Goal: Task Accomplishment & Management: Use online tool/utility

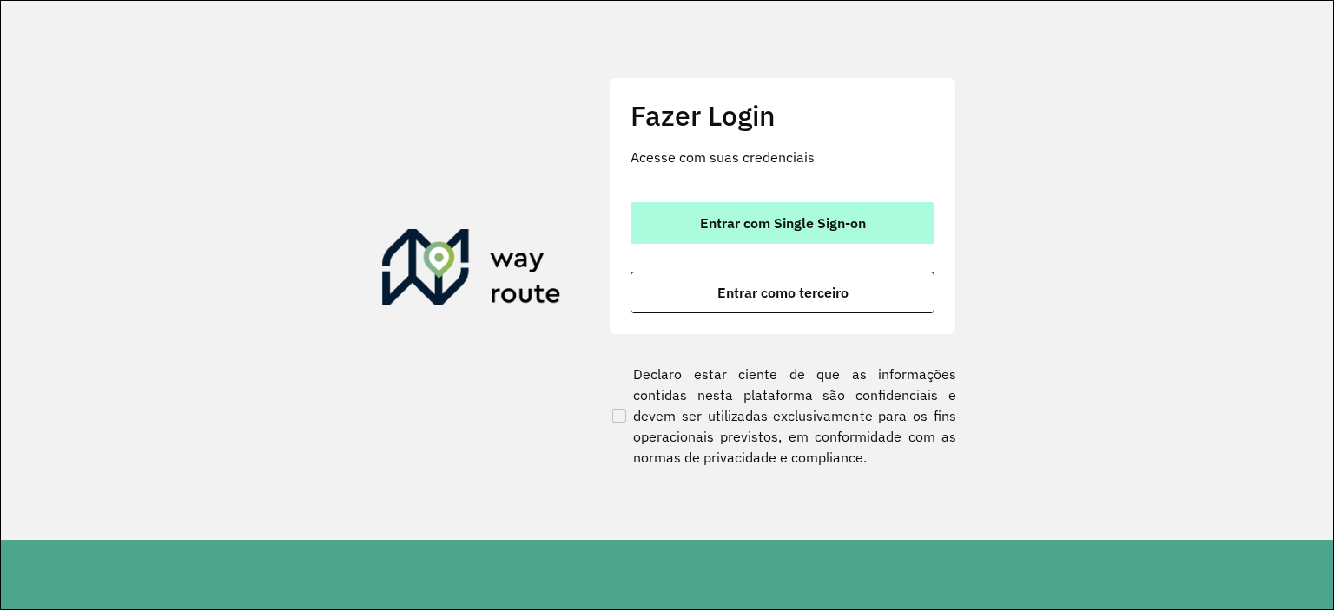
click at [778, 218] on span "Entrar com Single Sign-on" at bounding box center [783, 223] width 166 height 14
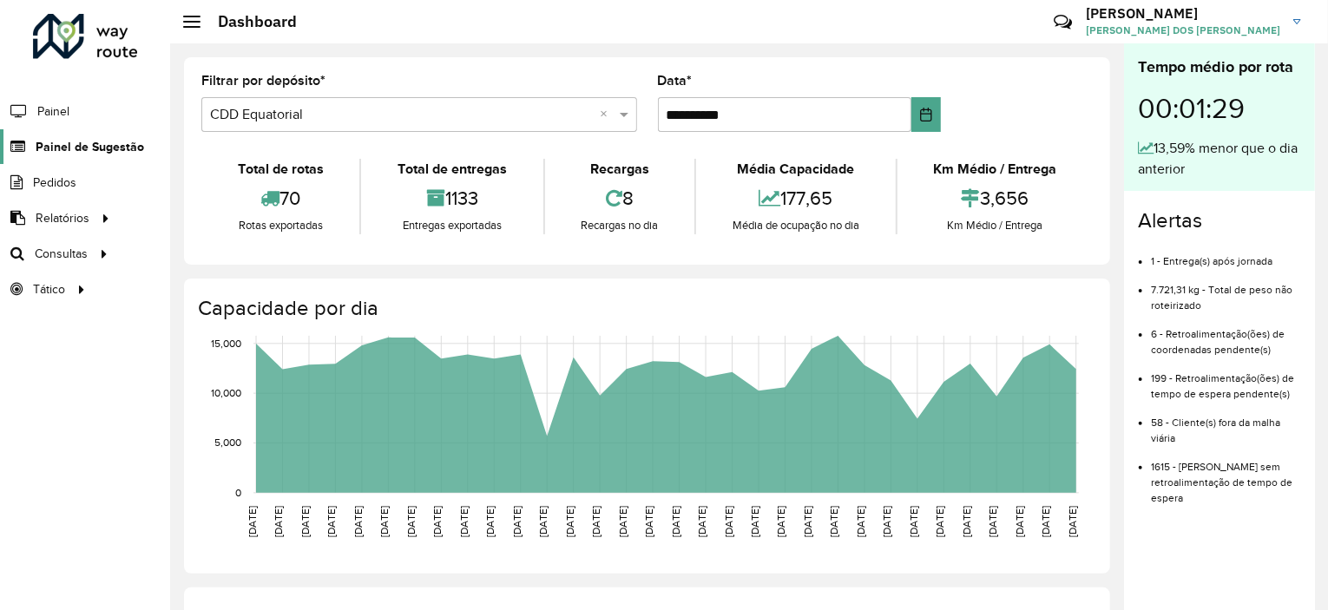
click at [93, 155] on span "Painel de Sugestão" at bounding box center [90, 147] width 109 height 18
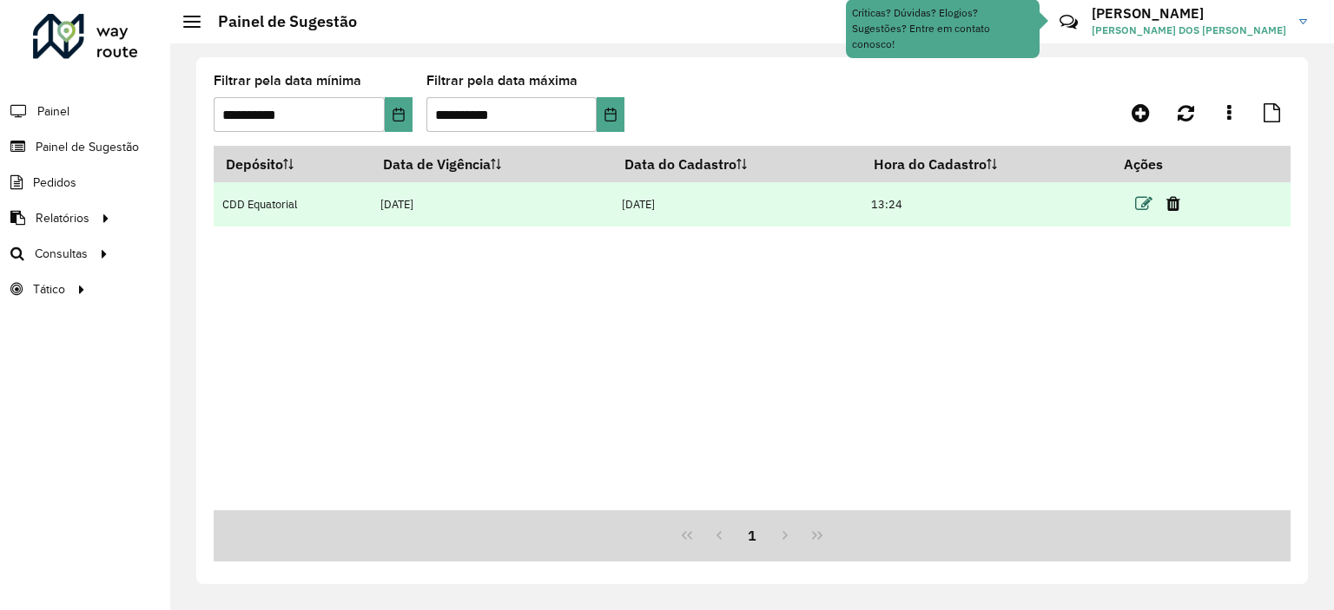
click at [1146, 201] on icon at bounding box center [1143, 203] width 17 height 17
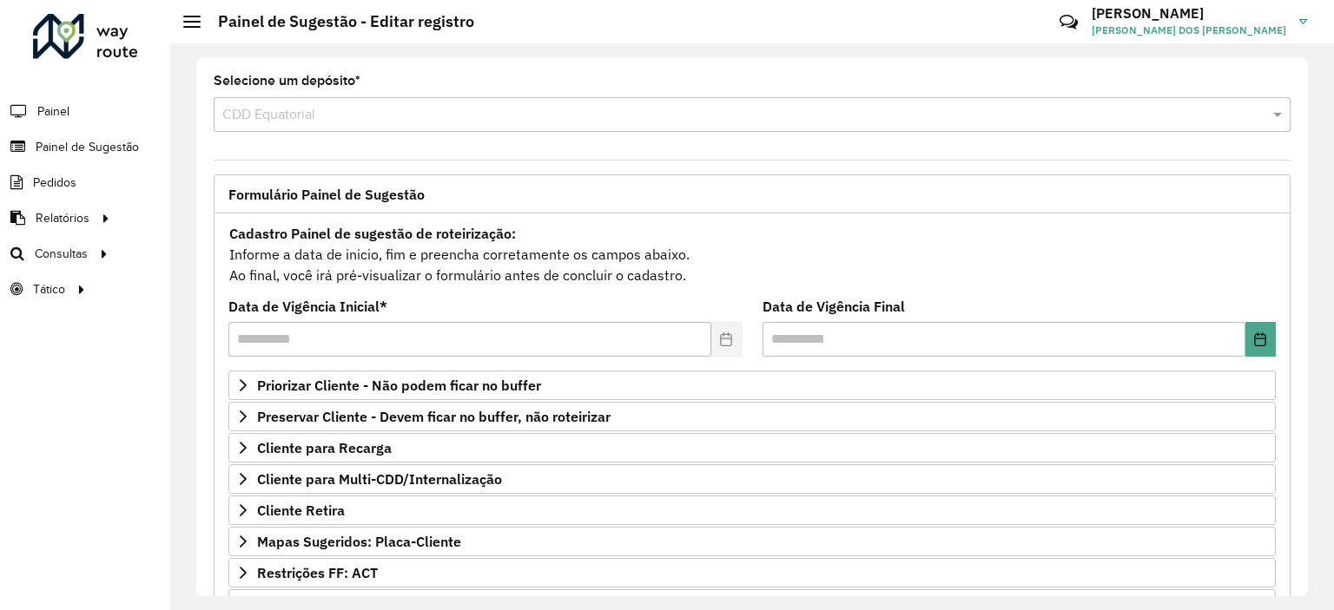
scroll to position [248, 0]
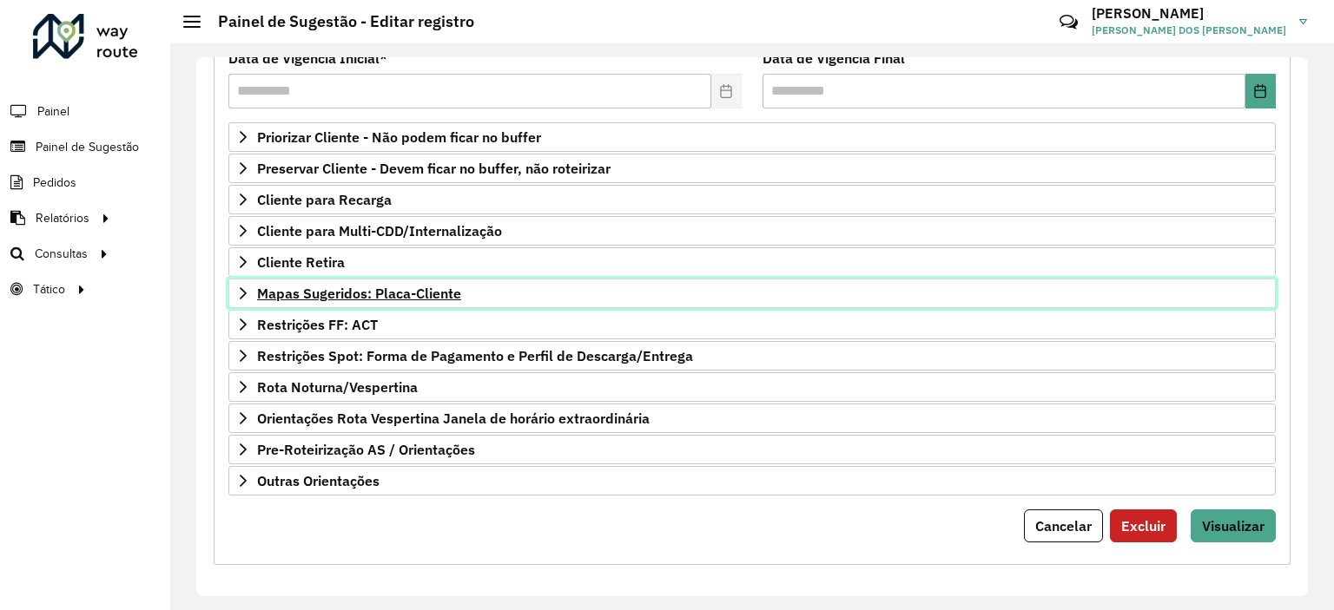
click at [303, 293] on span "Mapas Sugeridos: Placa-Cliente" at bounding box center [359, 294] width 204 height 14
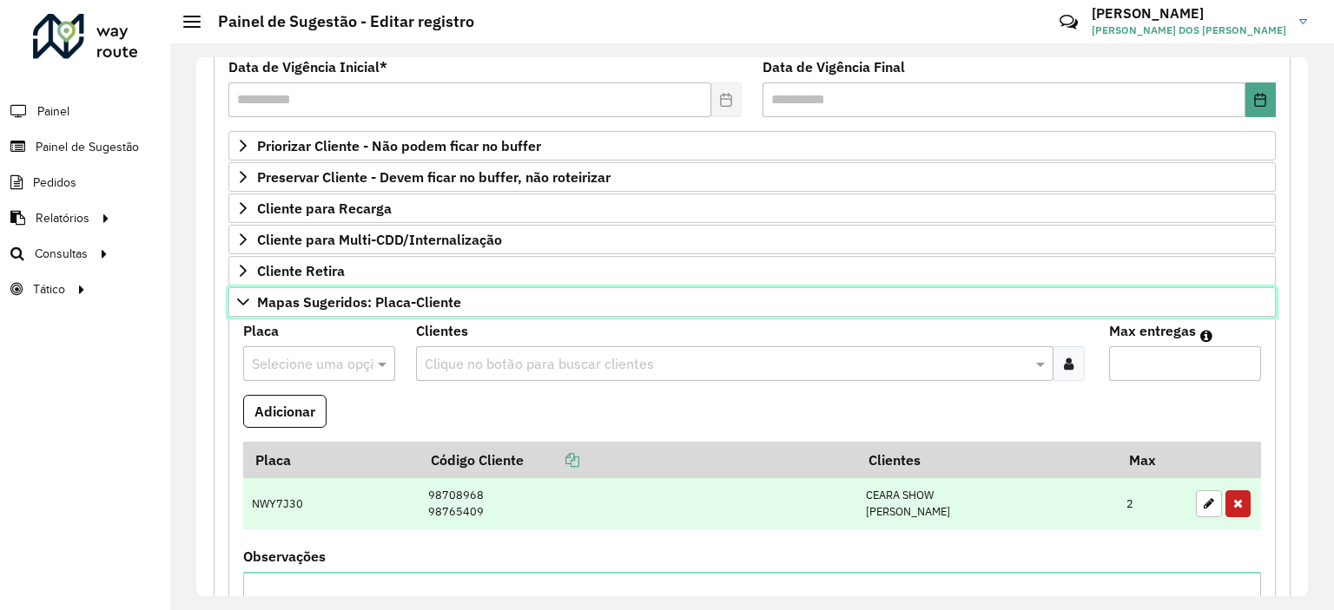
scroll to position [153, 0]
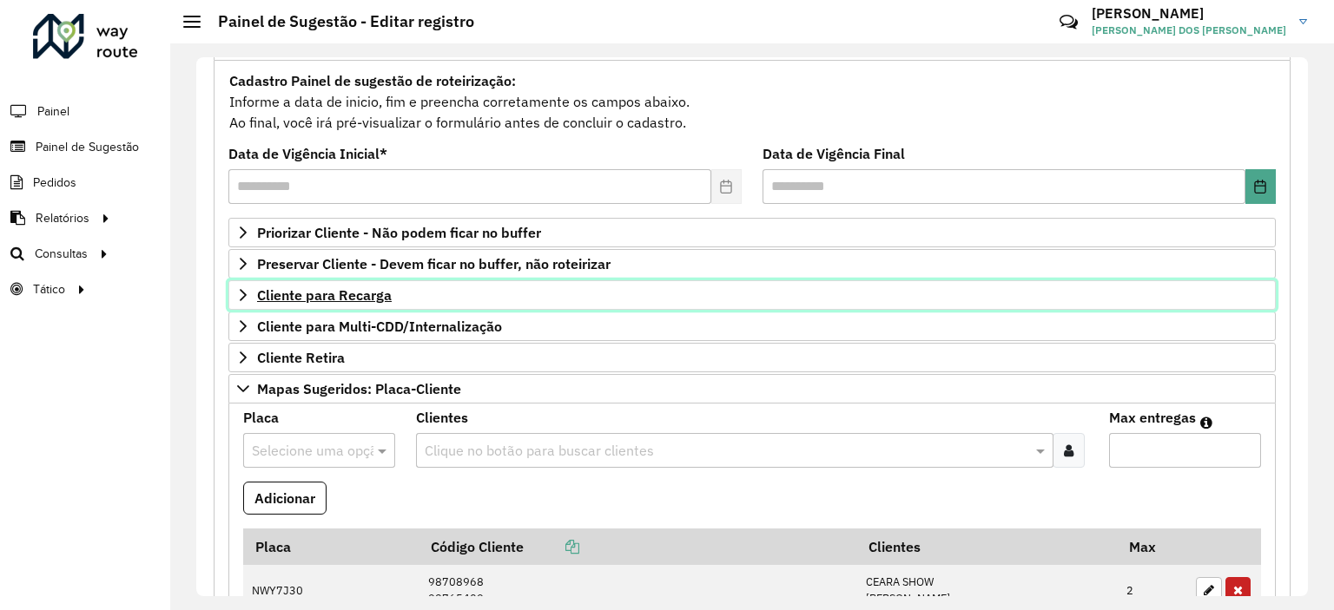
click at [330, 291] on span "Cliente para Recarga" at bounding box center [324, 295] width 135 height 14
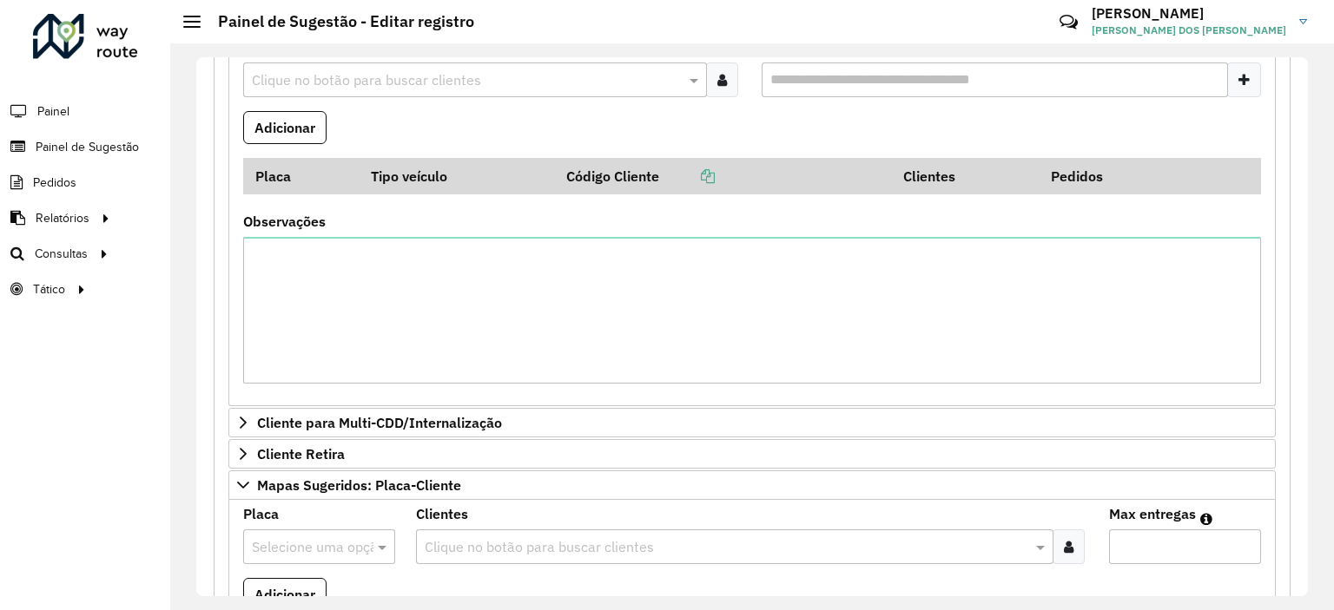
scroll to position [240, 0]
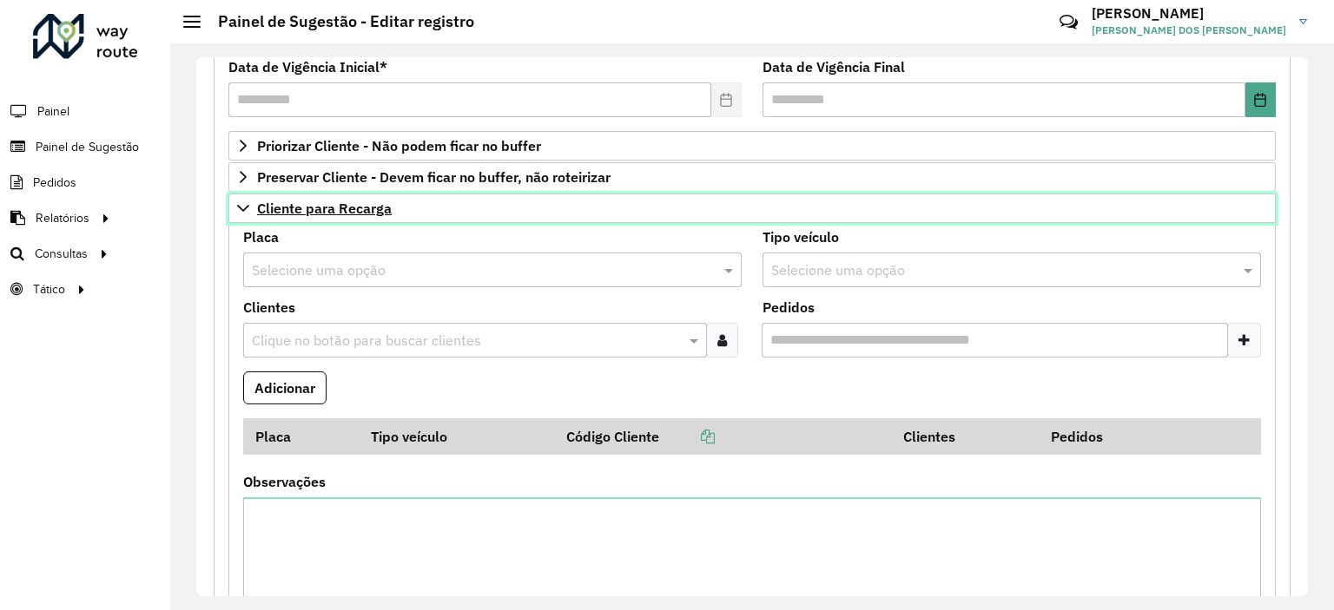
click at [294, 201] on span "Cliente para Recarga" at bounding box center [324, 208] width 135 height 14
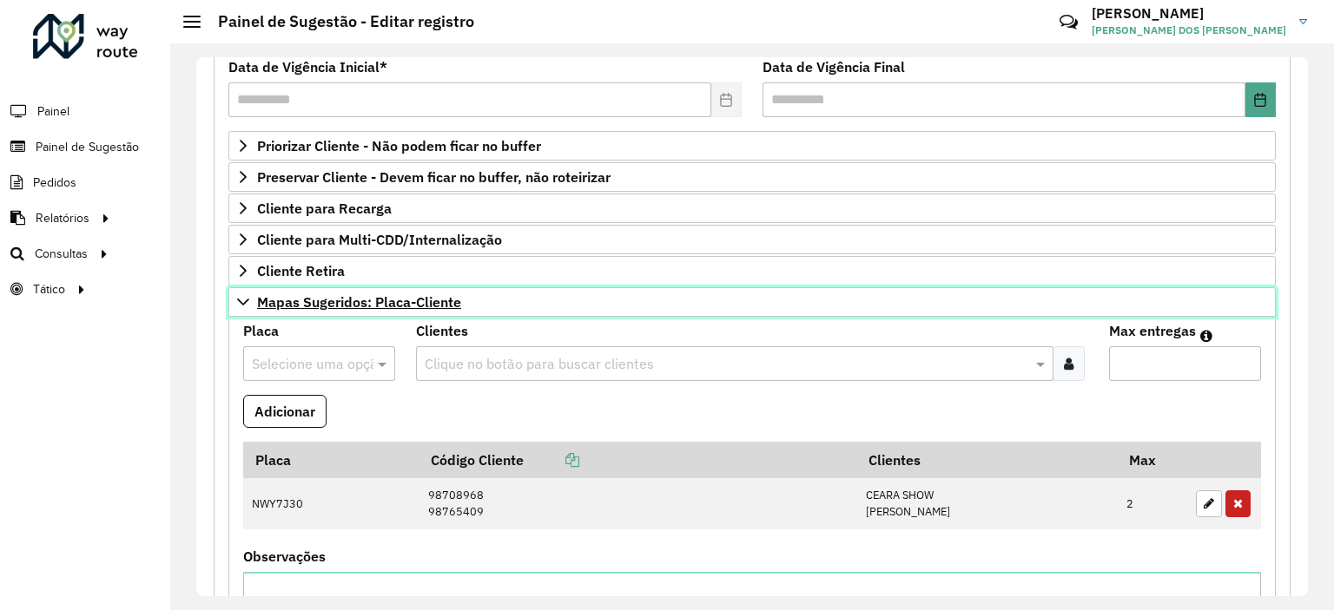
click at [313, 298] on span "Mapas Sugeridos: Placa-Cliente" at bounding box center [359, 302] width 204 height 14
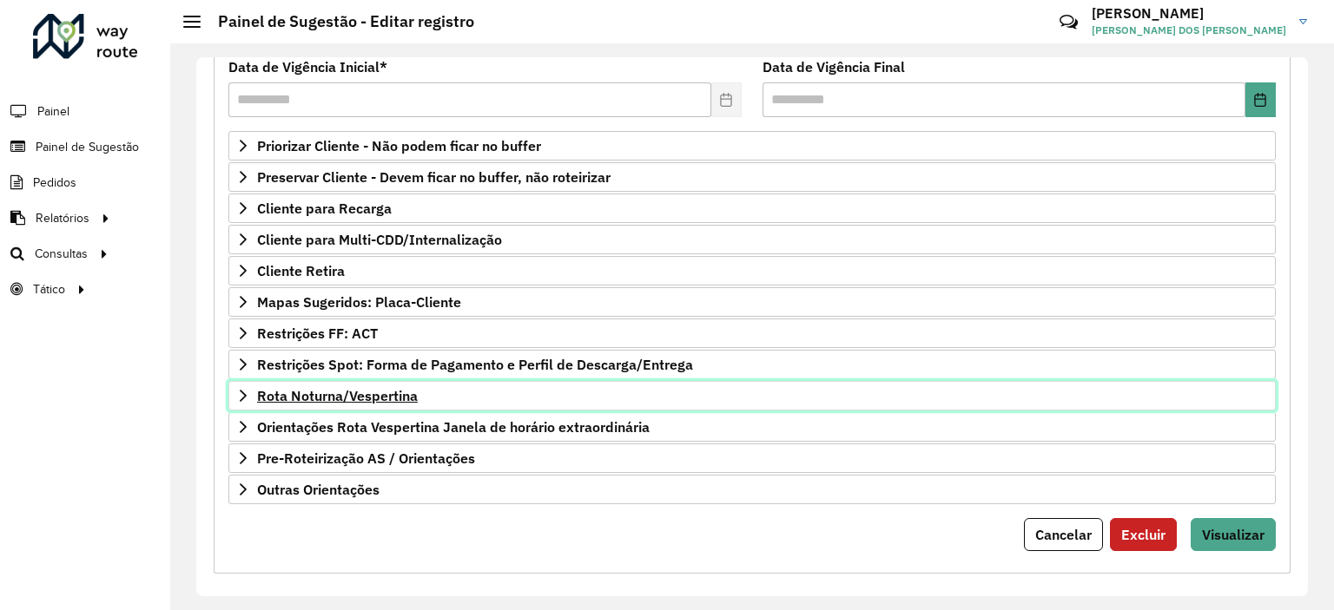
click at [316, 389] on span "Rota Noturna/Vespertina" at bounding box center [337, 396] width 161 height 14
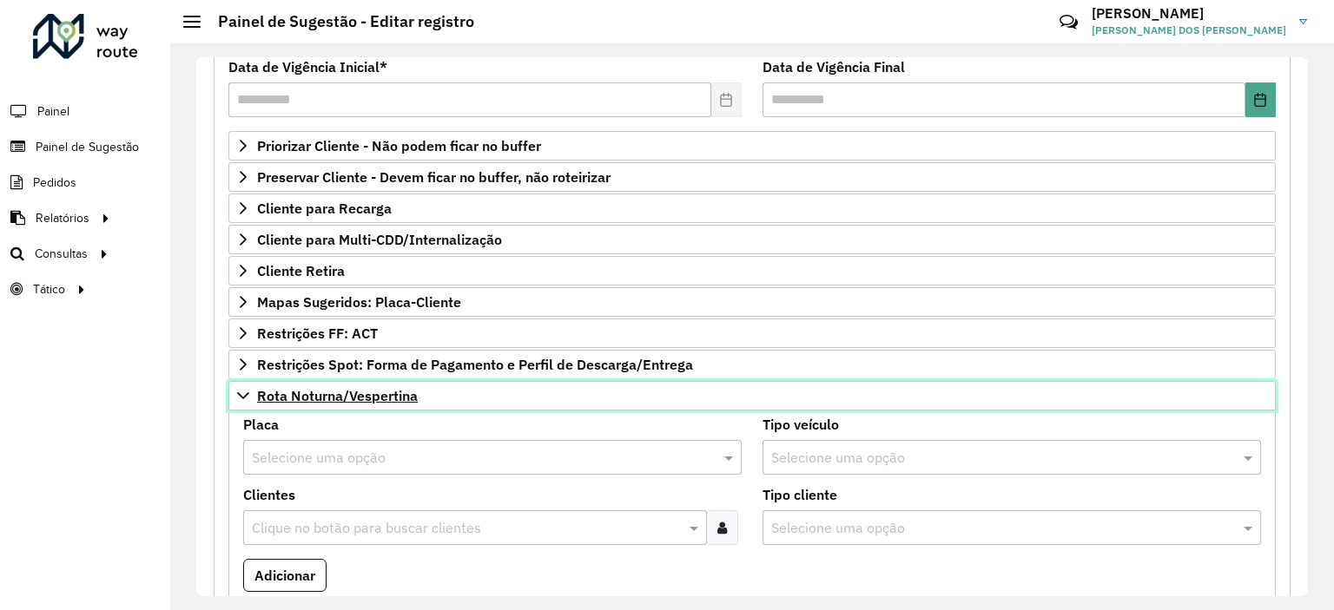
click at [320, 389] on span "Rota Noturna/Vespertina" at bounding box center [337, 396] width 161 height 14
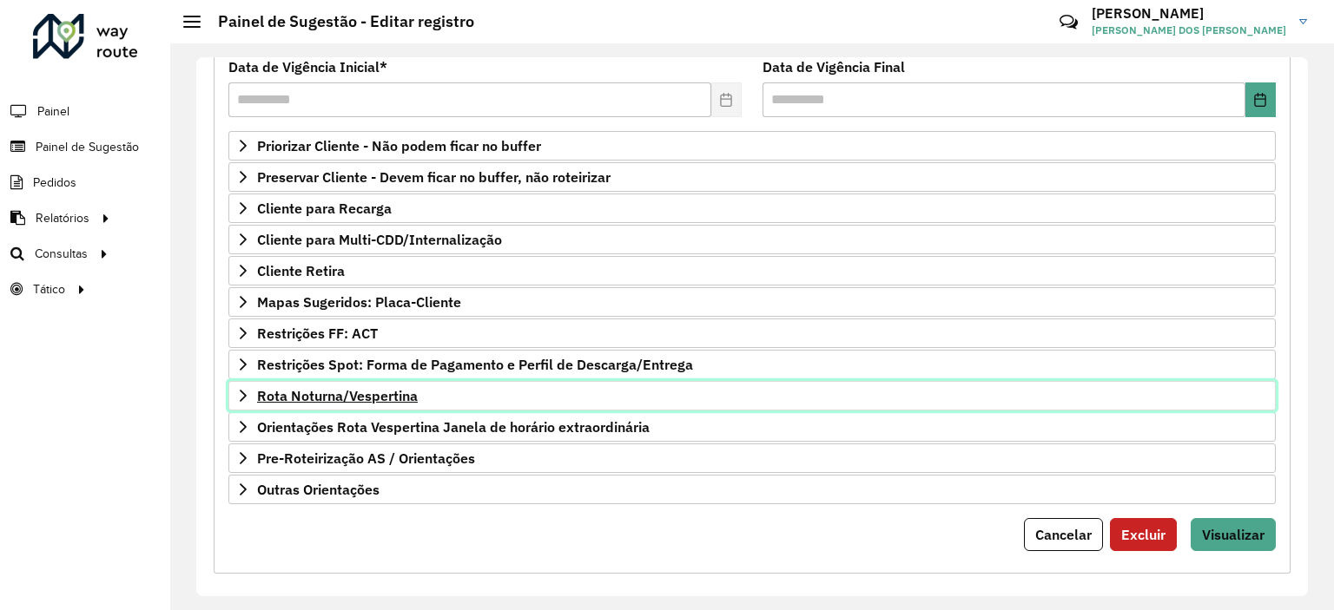
scroll to position [248, 0]
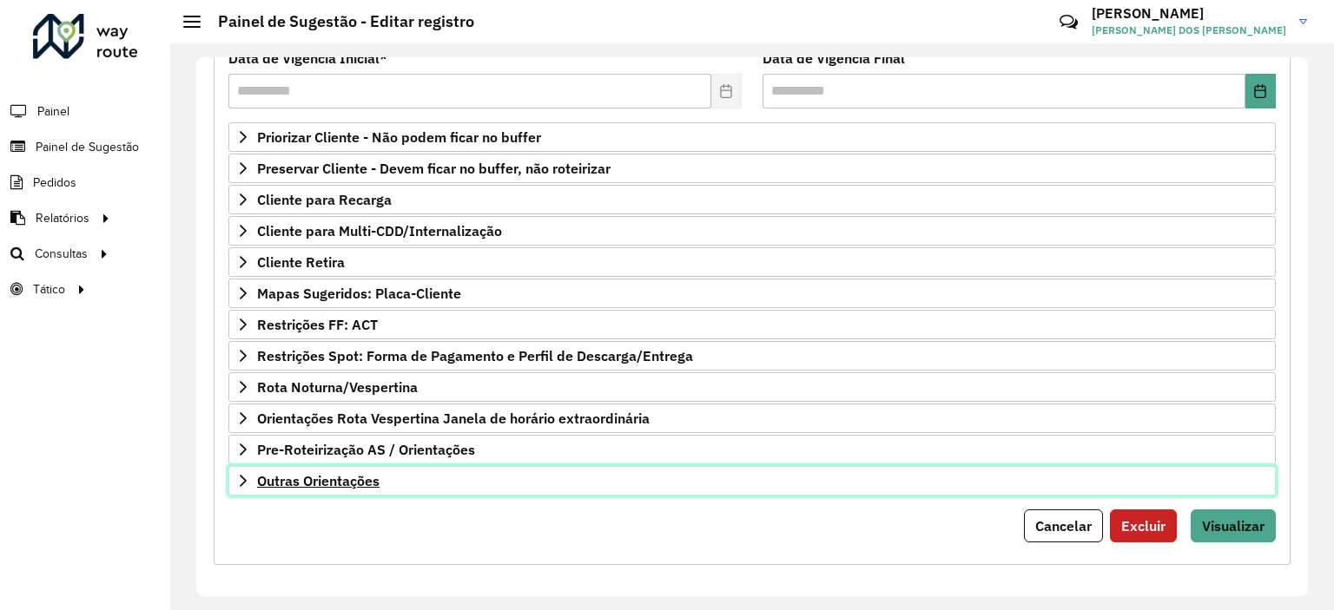
click at [337, 479] on span "Outras Orientações" at bounding box center [318, 481] width 122 height 14
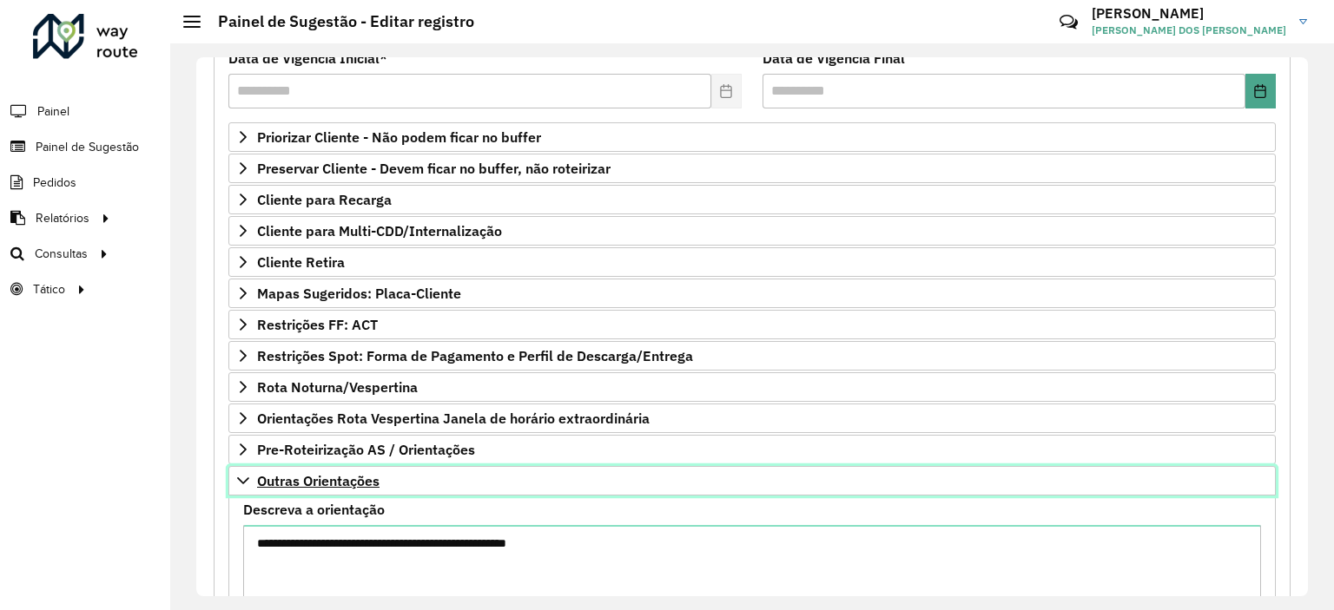
scroll to position [448, 0]
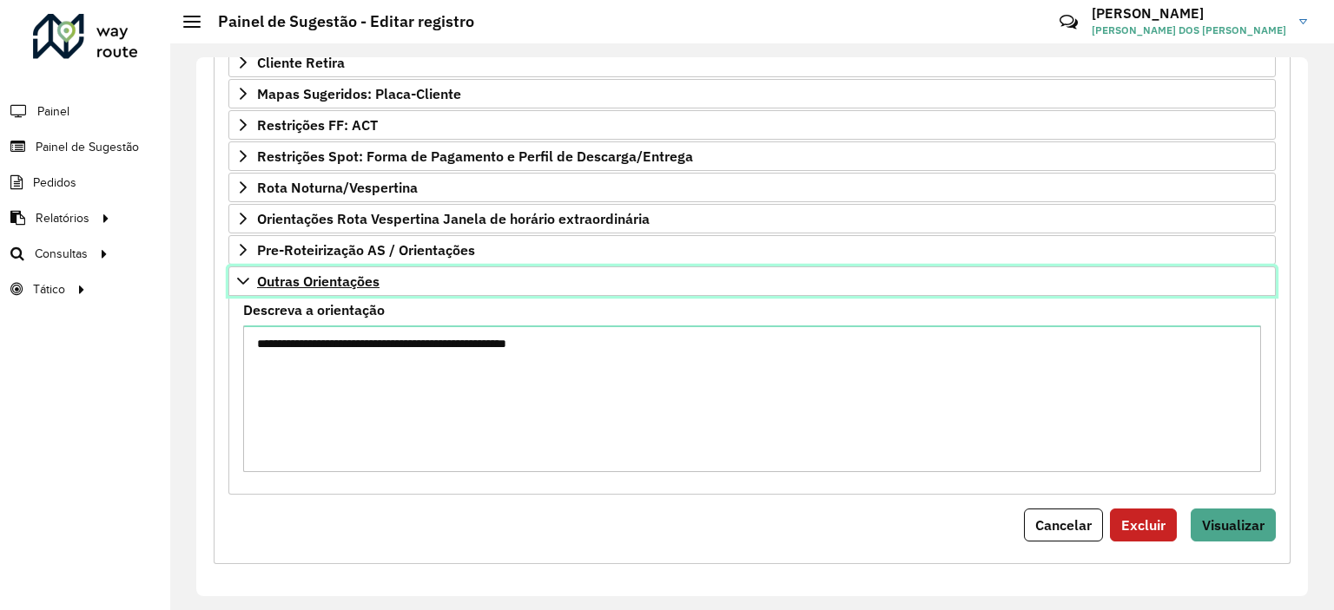
click at [292, 280] on span "Outras Orientações" at bounding box center [318, 281] width 122 height 14
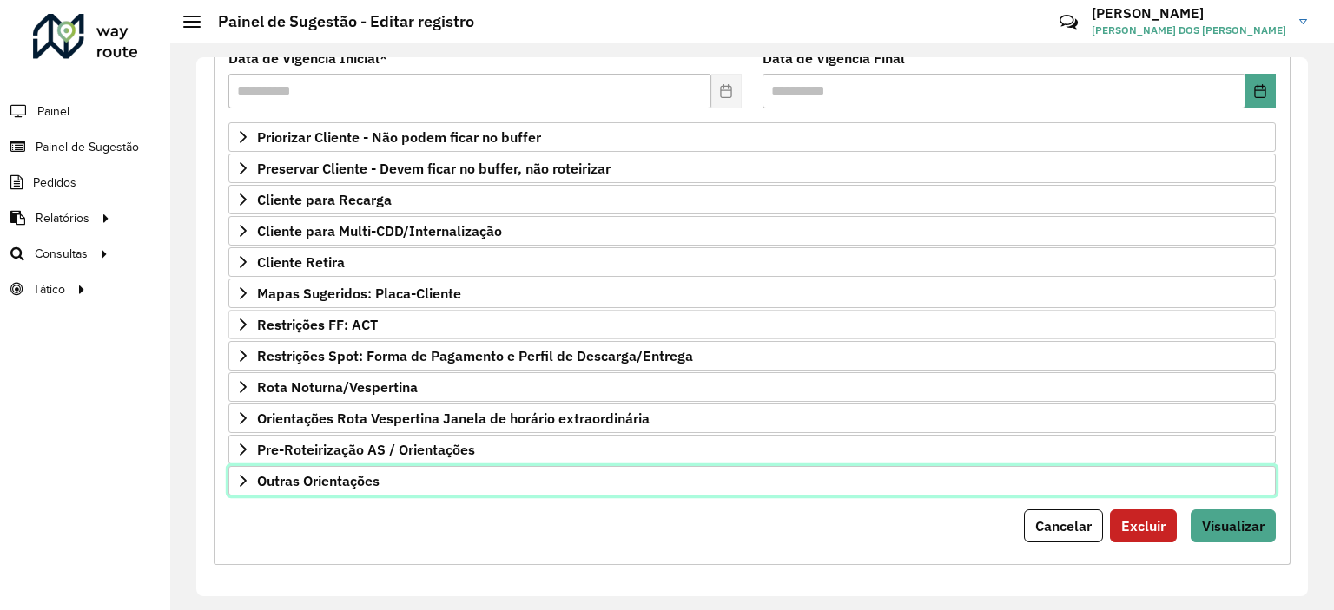
scroll to position [0, 0]
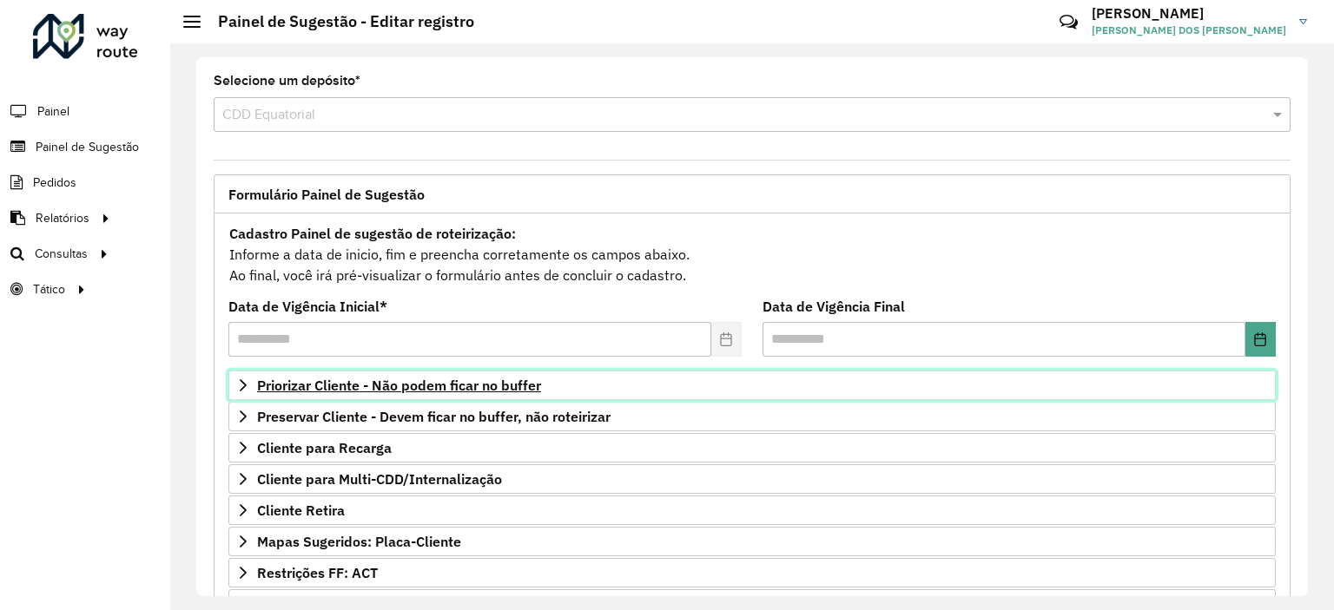
click at [339, 385] on span "Priorizar Cliente - Não podem ficar no buffer" at bounding box center [399, 386] width 284 height 14
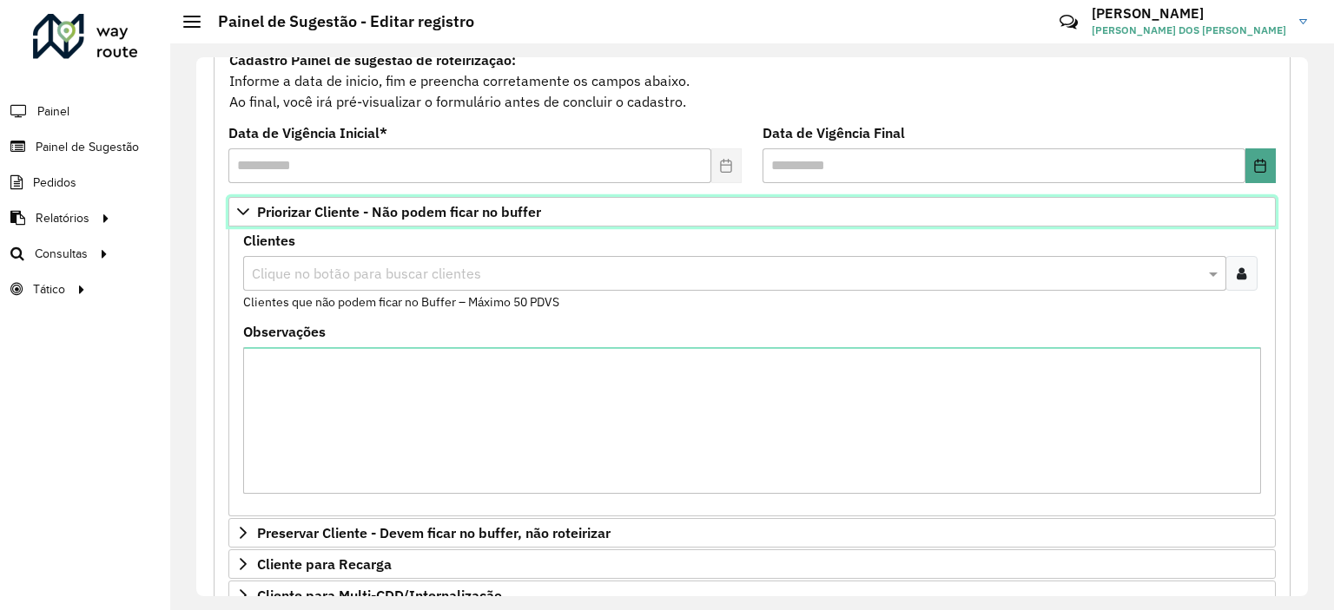
scroll to position [87, 0]
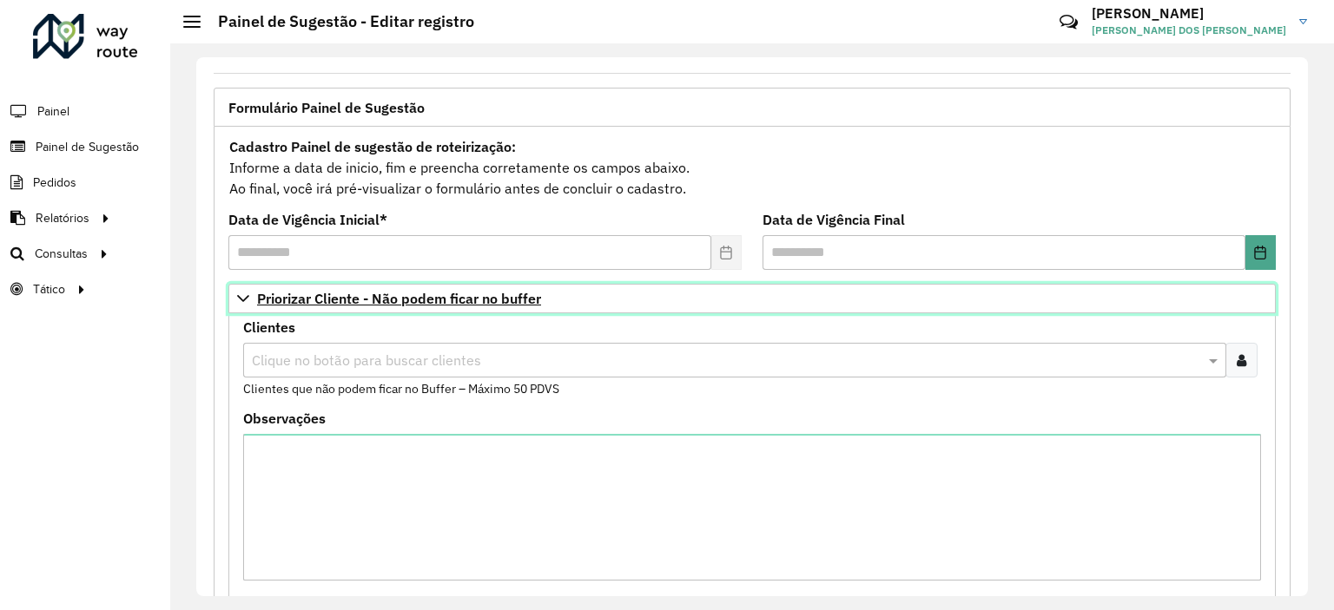
click at [319, 295] on span "Priorizar Cliente - Não podem ficar no buffer" at bounding box center [399, 299] width 284 height 14
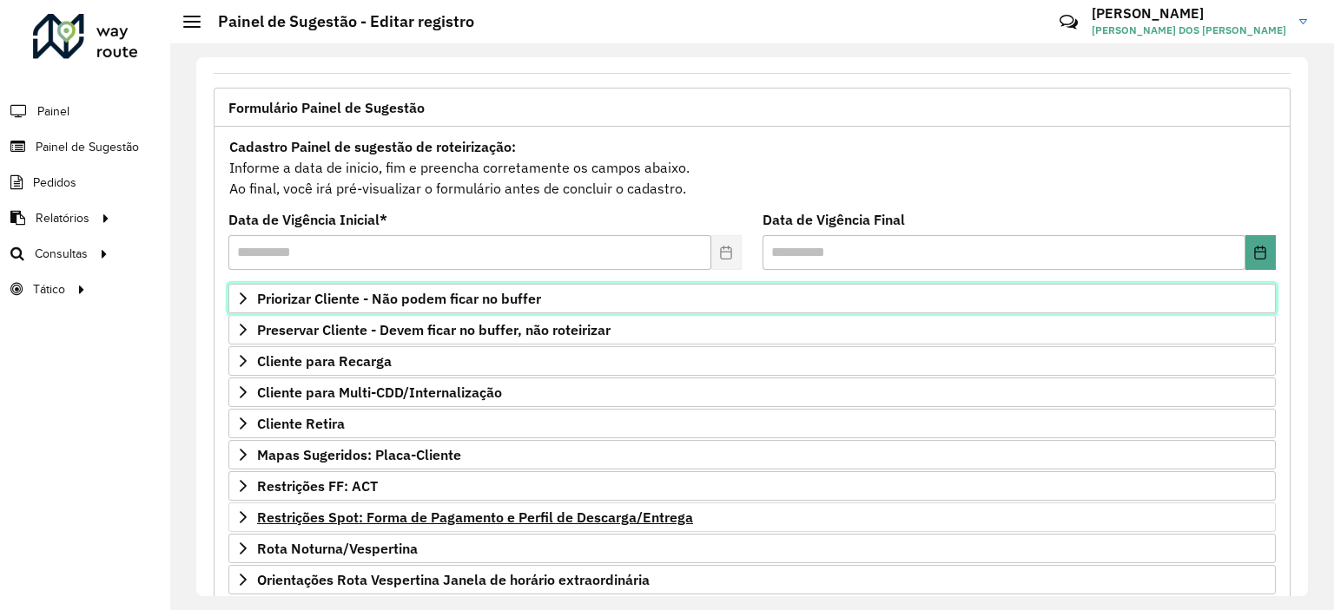
scroll to position [248, 0]
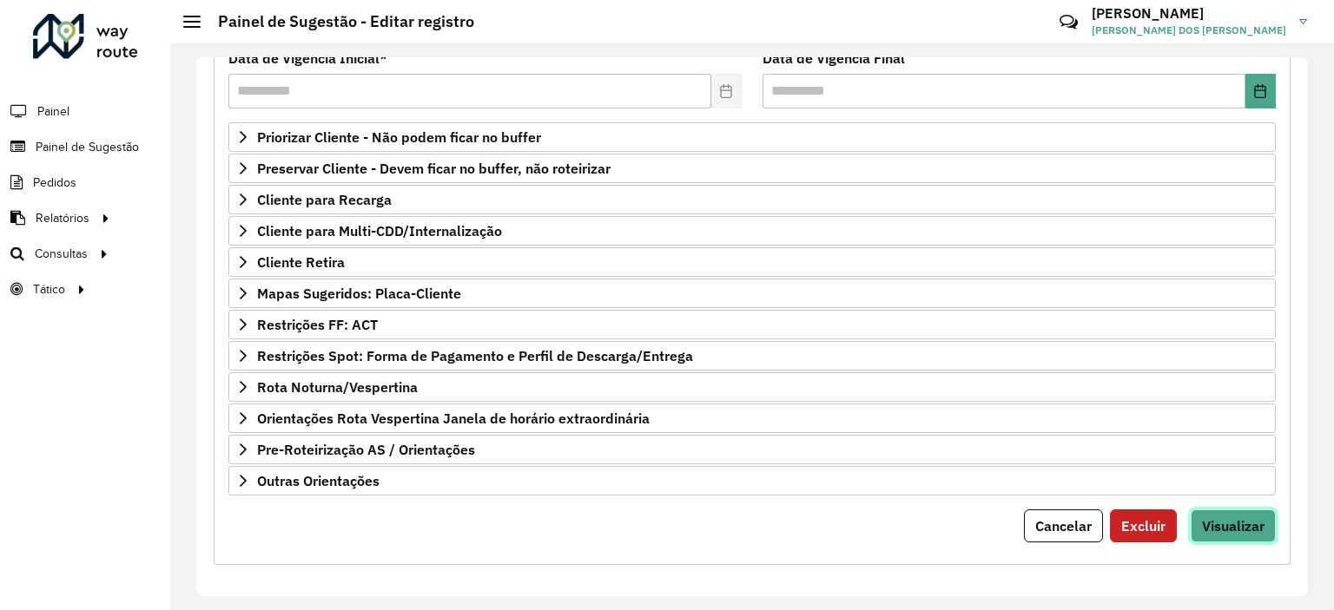
click at [1264, 513] on button "Visualizar" at bounding box center [1232, 526] width 85 height 33
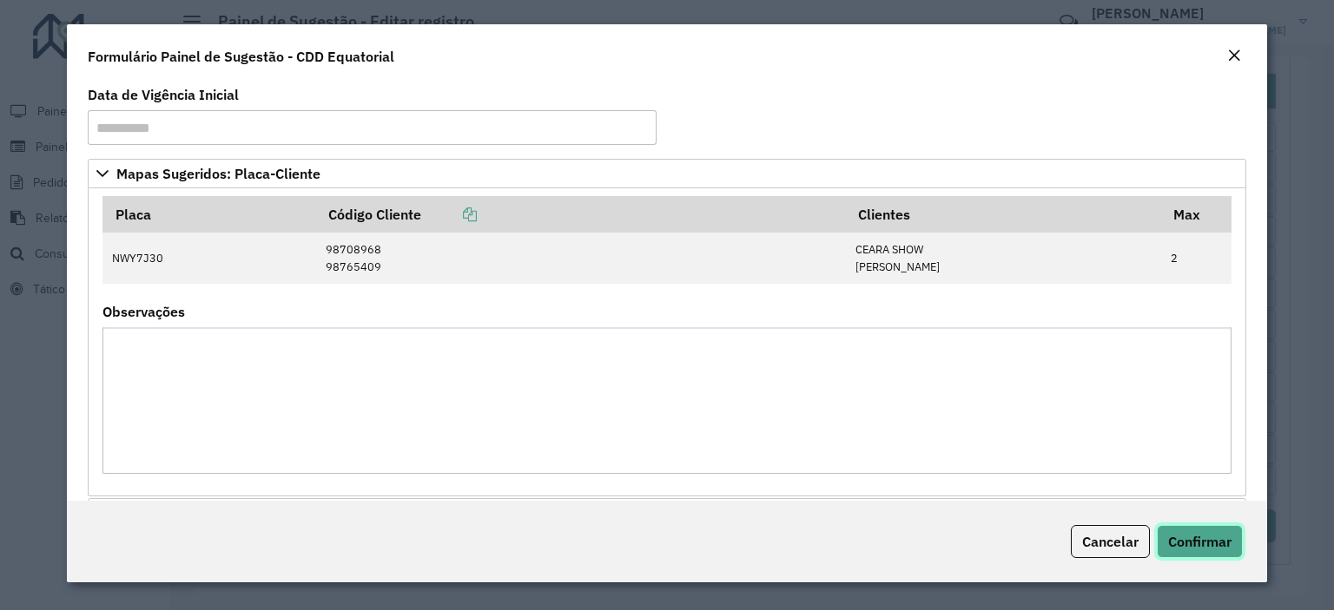
click at [1221, 540] on span "Confirmar" at bounding box center [1199, 541] width 63 height 17
